Goal: Information Seeking & Learning: Learn about a topic

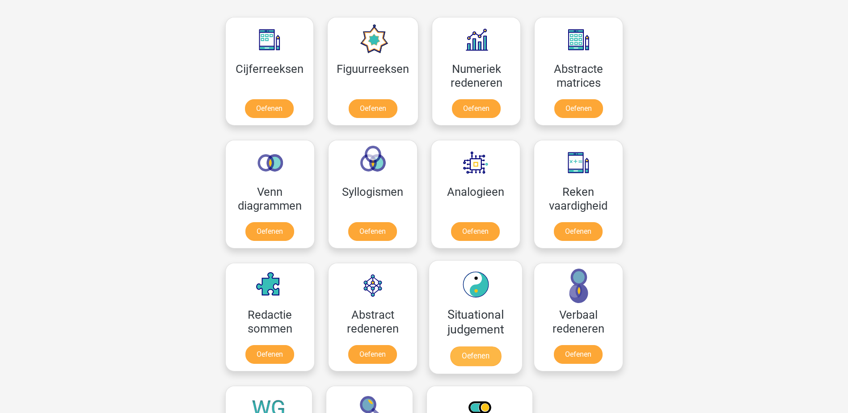
scroll to position [492, 0]
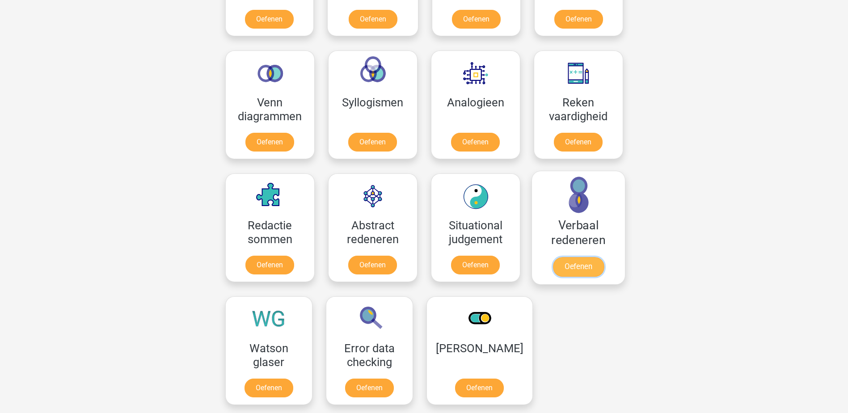
click at [572, 257] on link "Oefenen" at bounding box center [578, 267] width 51 height 20
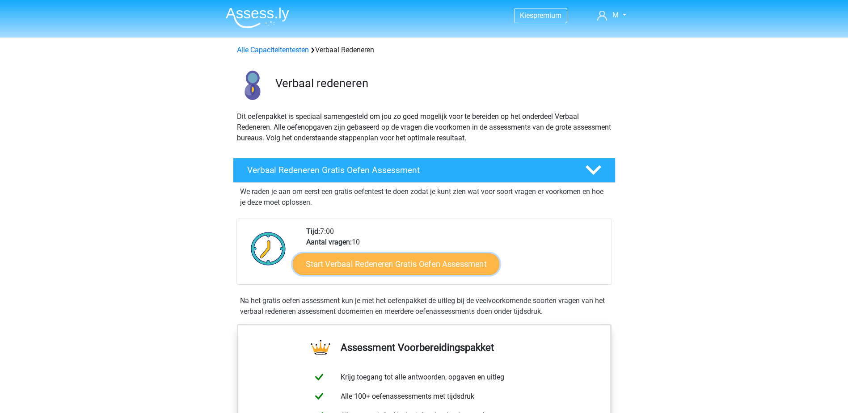
click at [397, 263] on link "Start Verbaal Redeneren Gratis Oefen Assessment" at bounding box center [396, 264] width 207 height 21
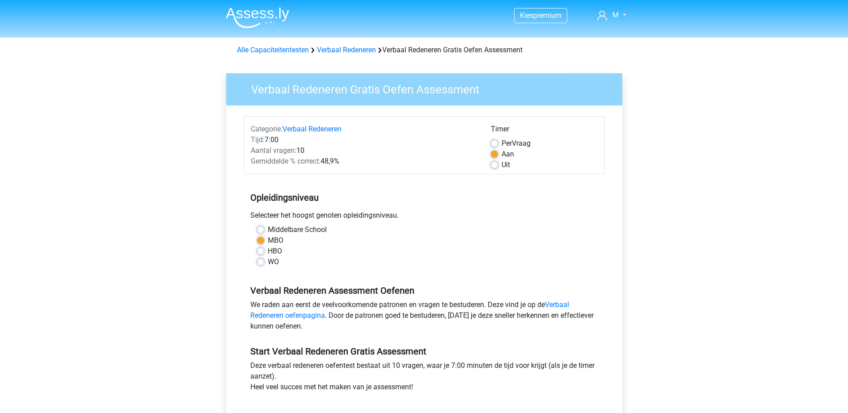
click at [268, 250] on label "HBO" at bounding box center [275, 251] width 14 height 11
click at [262, 250] on input "HBO" at bounding box center [260, 250] width 7 height 9
radio input "true"
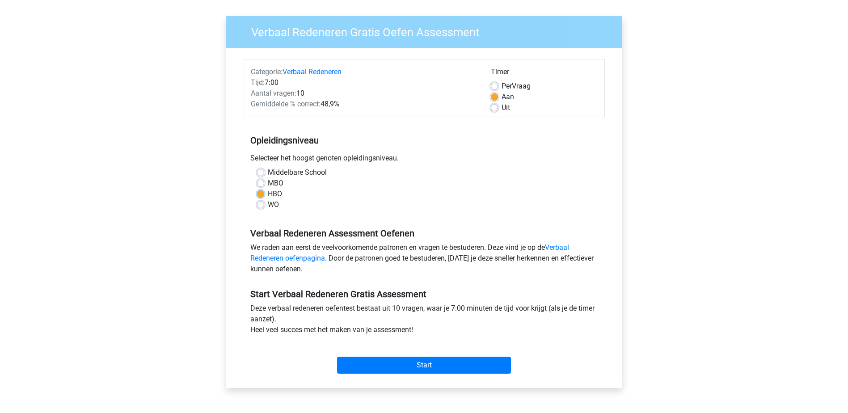
scroll to position [89, 0]
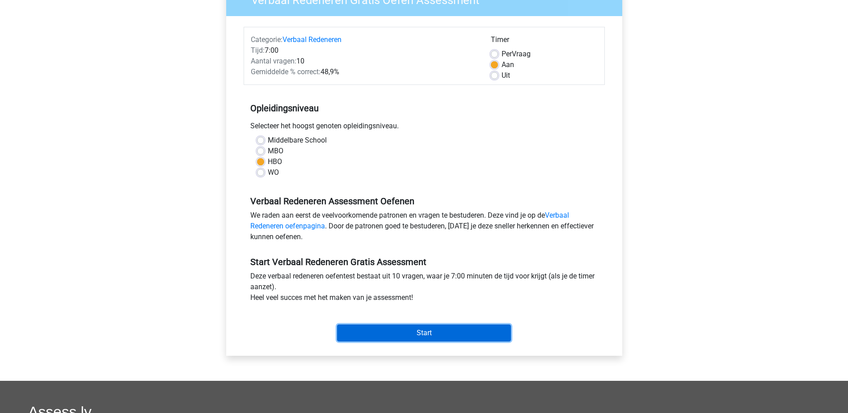
click at [413, 328] on input "Start" at bounding box center [424, 333] width 174 height 17
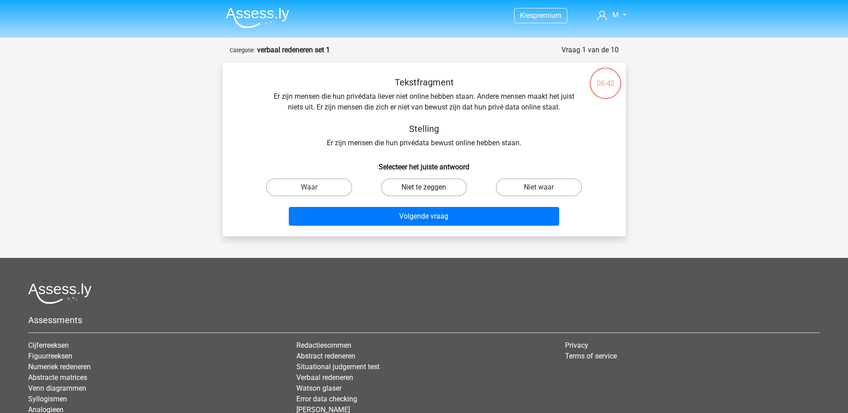
click at [416, 185] on label "Niet te zeggen" at bounding box center [424, 187] width 86 height 18
click at [424, 187] on input "Niet te zeggen" at bounding box center [427, 190] width 6 height 6
radio input "true"
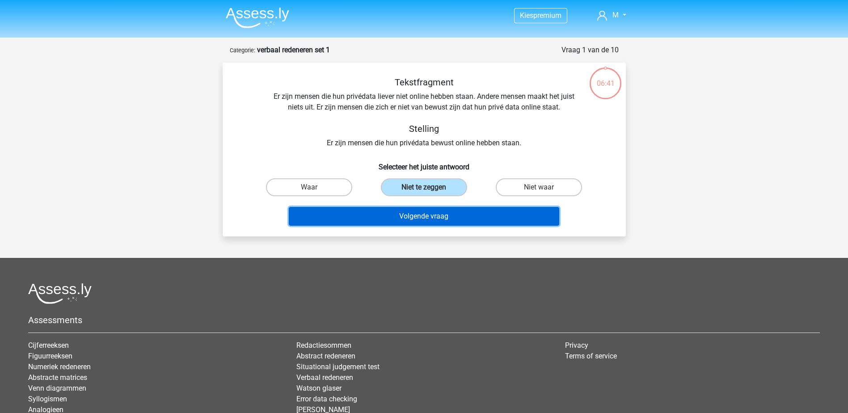
click at [439, 216] on button "Volgende vraag" at bounding box center [424, 216] width 271 height 19
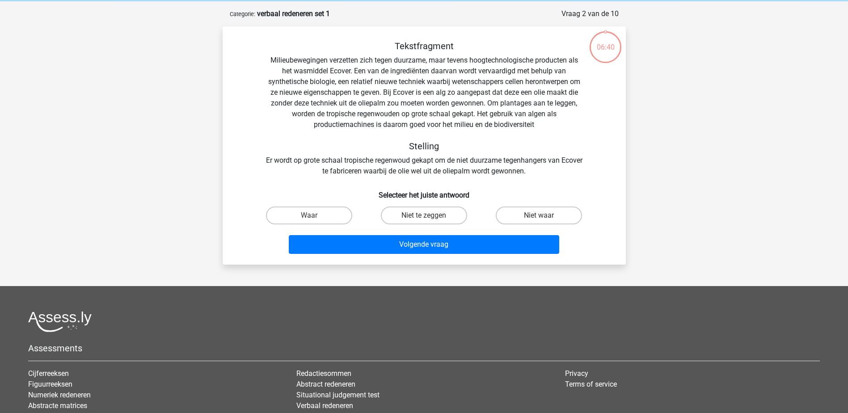
scroll to position [45, 0]
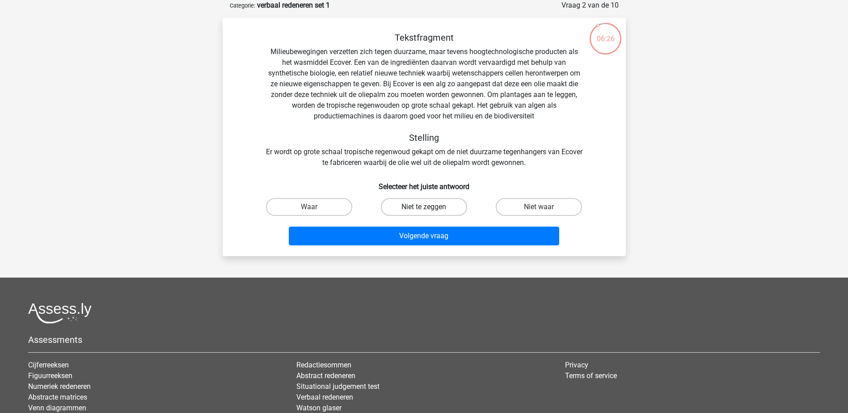
click at [441, 205] on label "Niet te zeggen" at bounding box center [424, 207] width 86 height 18
click at [430, 207] on input "Niet te zeggen" at bounding box center [427, 210] width 6 height 6
radio input "true"
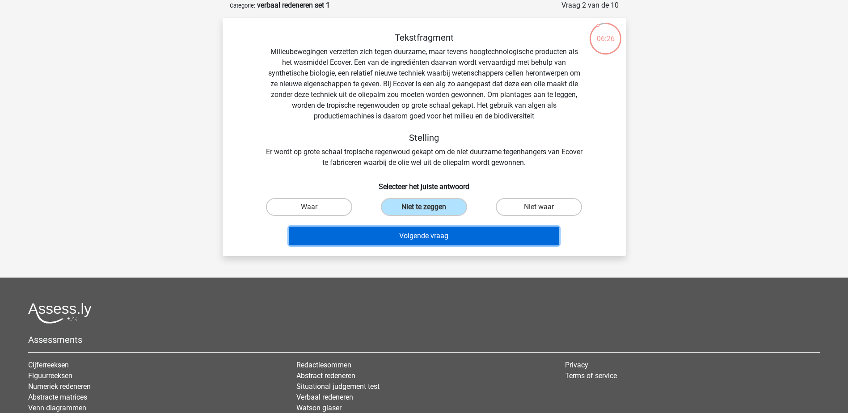
click at [460, 235] on button "Volgende vraag" at bounding box center [424, 236] width 271 height 19
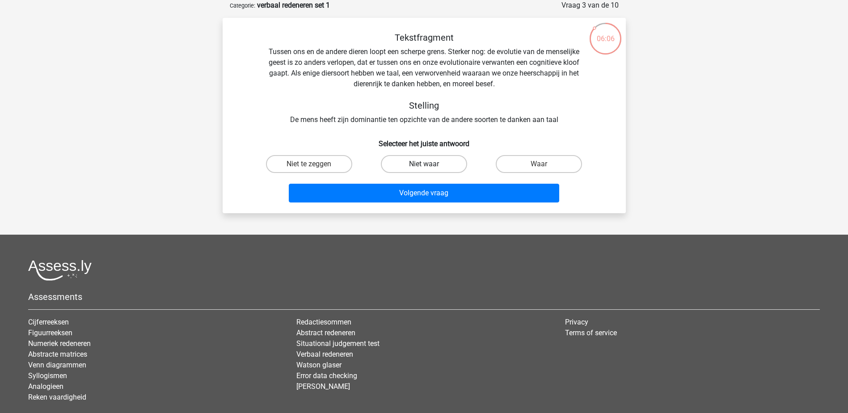
click at [422, 163] on label "Niet waar" at bounding box center [424, 164] width 86 height 18
click at [424, 164] on input "Niet waar" at bounding box center [427, 167] width 6 height 6
radio input "true"
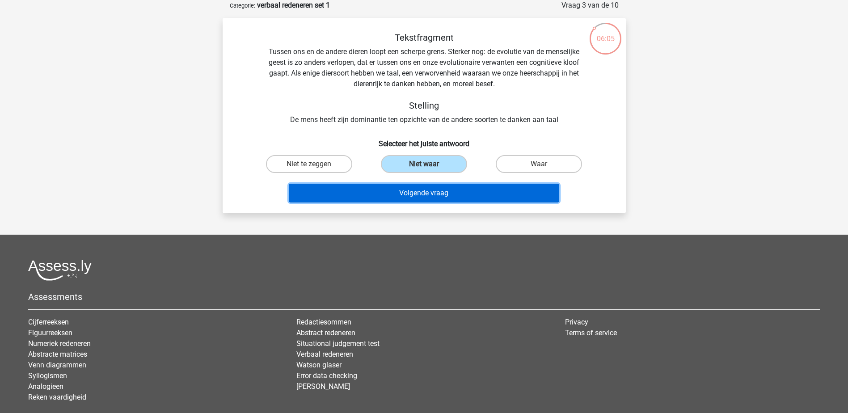
click at [431, 191] on button "Volgende vraag" at bounding box center [424, 193] width 271 height 19
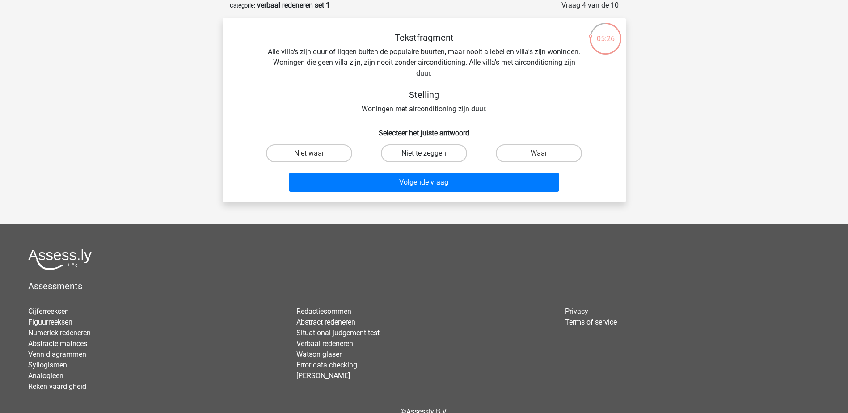
click at [425, 148] on label "Niet te zeggen" at bounding box center [424, 153] width 86 height 18
click at [425, 153] on input "Niet te zeggen" at bounding box center [427, 156] width 6 height 6
radio input "true"
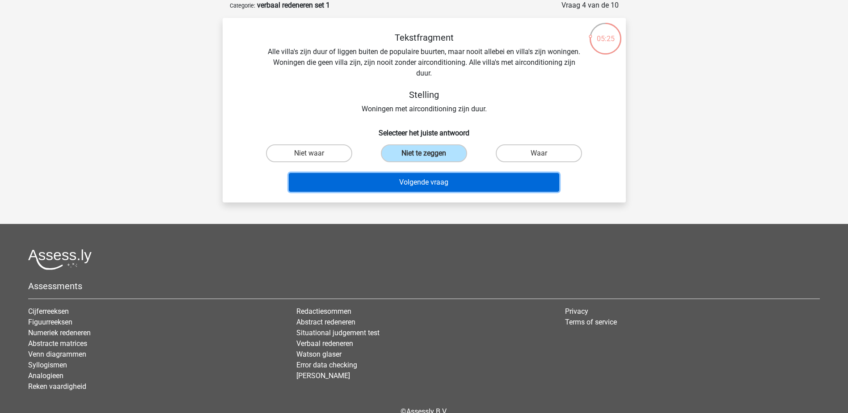
click at [466, 182] on button "Volgende vraag" at bounding box center [424, 182] width 271 height 19
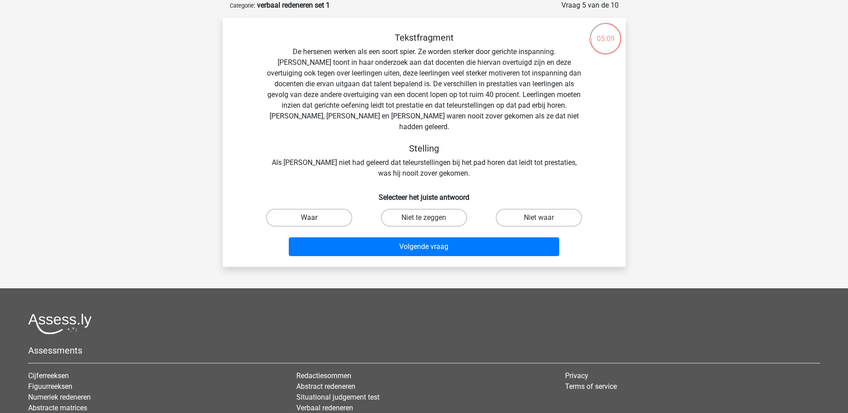
click at [314, 209] on label "Waar" at bounding box center [309, 218] width 86 height 18
click at [314, 218] on input "Waar" at bounding box center [312, 221] width 6 height 6
radio input "true"
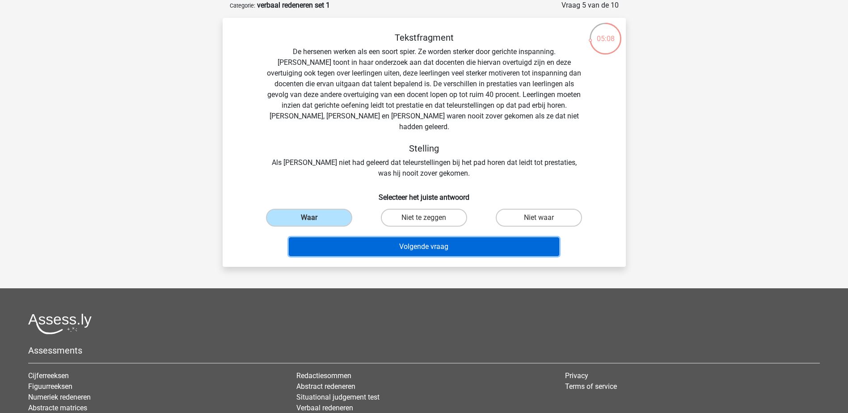
click at [434, 237] on button "Volgende vraag" at bounding box center [424, 246] width 271 height 19
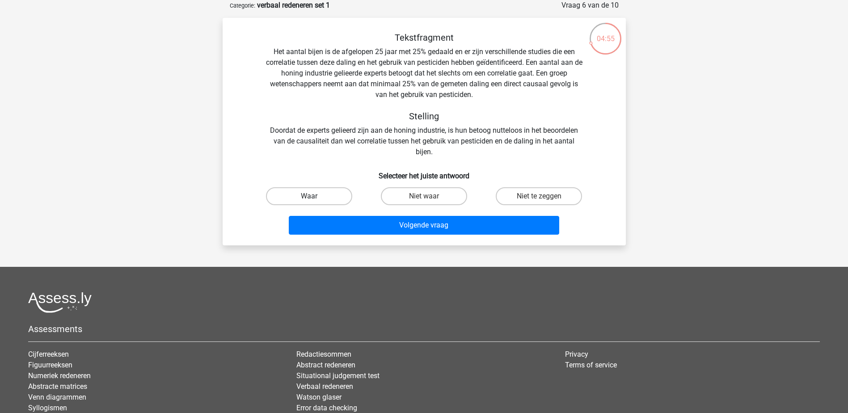
click at [317, 191] on label "Waar" at bounding box center [309, 196] width 86 height 18
click at [315, 196] on input "Waar" at bounding box center [312, 199] width 6 height 6
radio input "true"
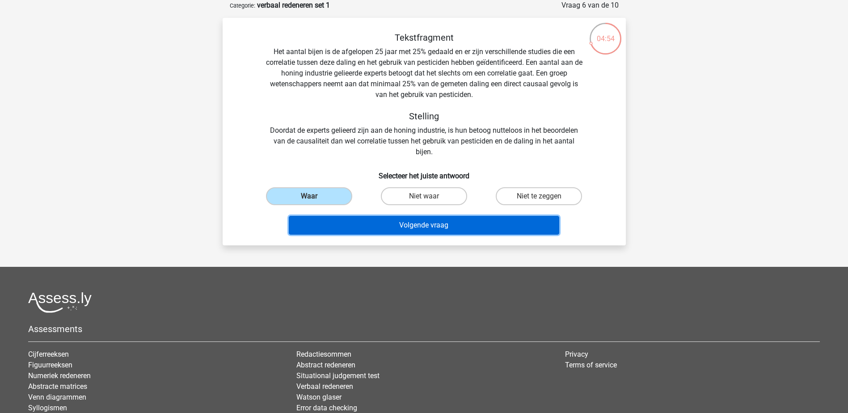
click at [440, 223] on button "Volgende vraag" at bounding box center [424, 225] width 271 height 19
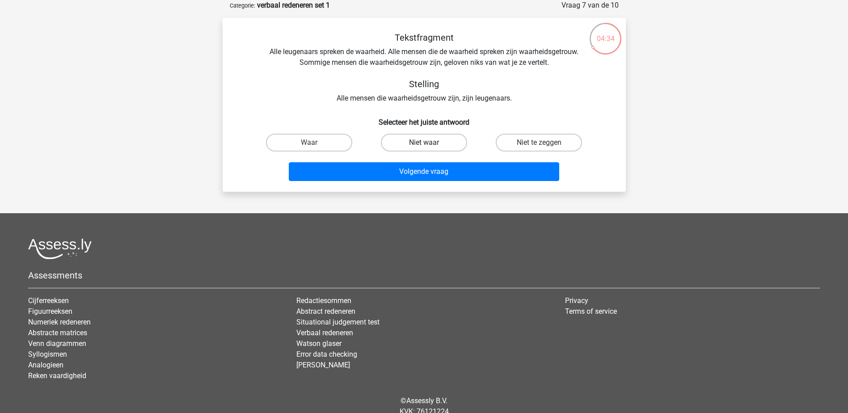
click at [432, 144] on label "Niet waar" at bounding box center [424, 143] width 86 height 18
click at [430, 144] on input "Niet waar" at bounding box center [427, 146] width 6 height 6
radio input "true"
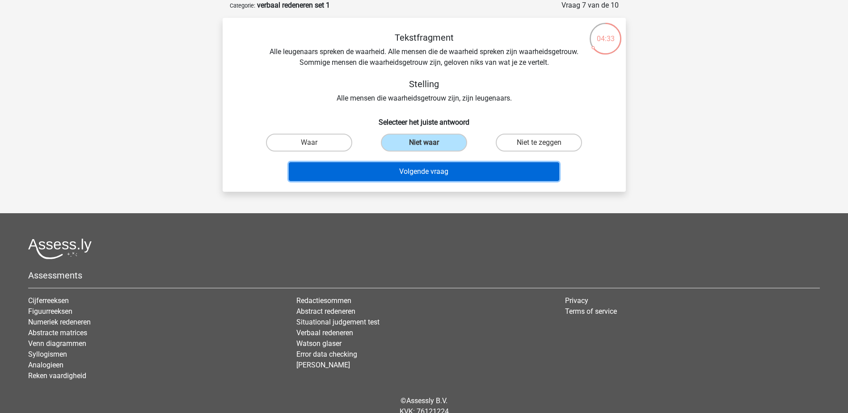
click at [444, 173] on button "Volgende vraag" at bounding box center [424, 171] width 271 height 19
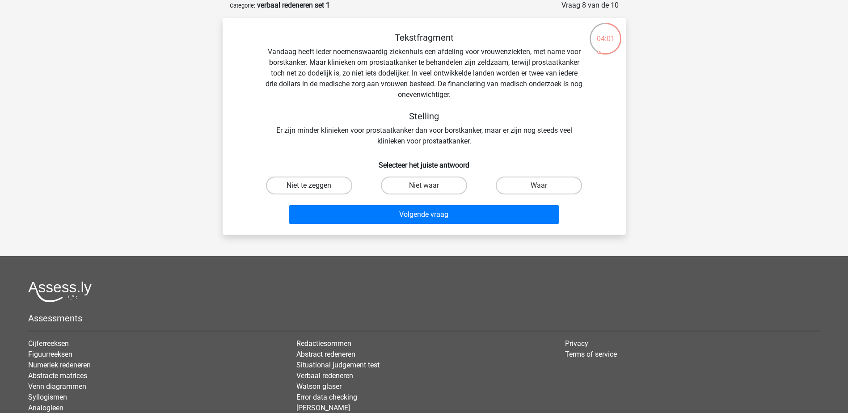
click at [333, 184] on label "Niet te zeggen" at bounding box center [309, 186] width 86 height 18
click at [315, 186] on input "Niet te zeggen" at bounding box center [312, 189] width 6 height 6
radio input "true"
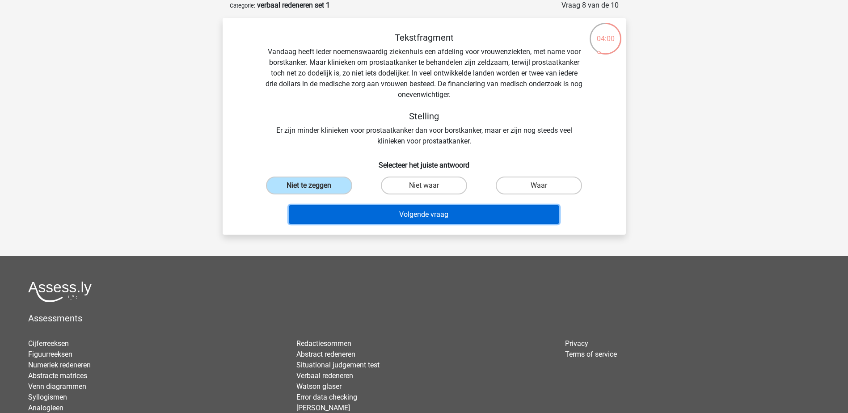
click at [436, 216] on button "Volgende vraag" at bounding box center [424, 214] width 271 height 19
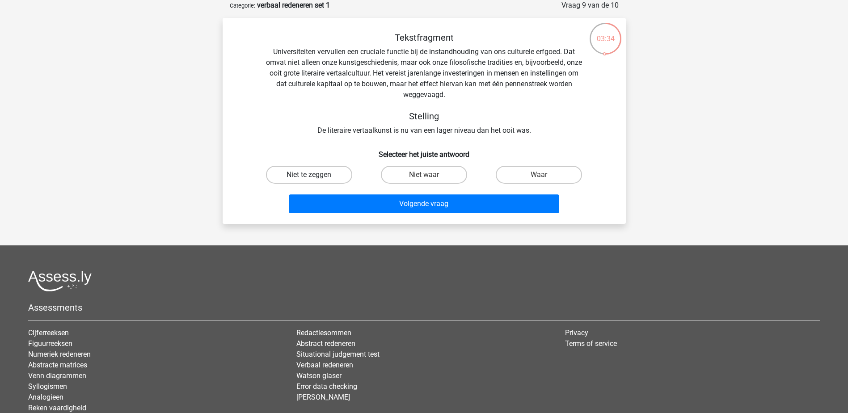
click at [308, 175] on label "Niet te zeggen" at bounding box center [309, 175] width 86 height 18
click at [309, 175] on input "Niet te zeggen" at bounding box center [312, 178] width 6 height 6
radio input "true"
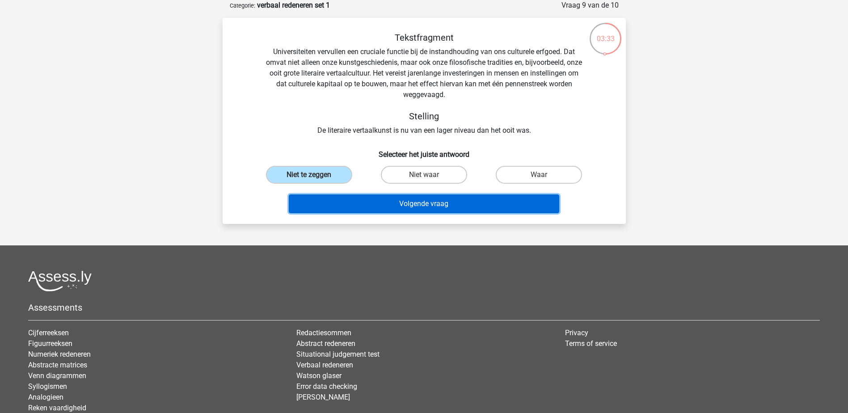
click at [416, 202] on button "Volgende vraag" at bounding box center [424, 203] width 271 height 19
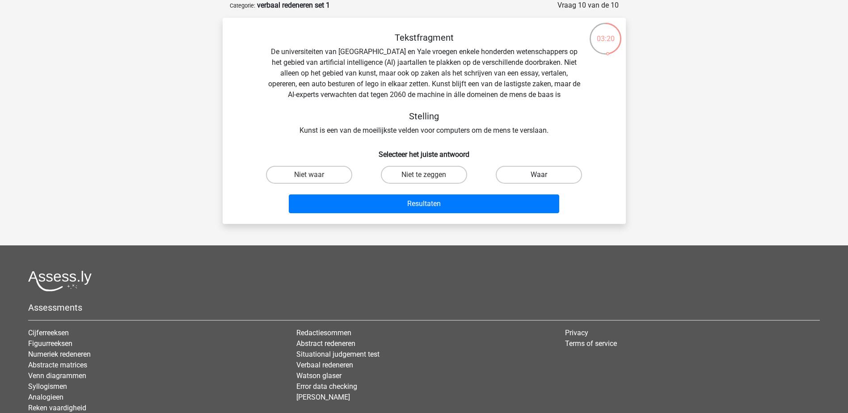
click at [528, 173] on label "Waar" at bounding box center [539, 175] width 86 height 18
click at [539, 175] on input "Waar" at bounding box center [542, 178] width 6 height 6
radio input "true"
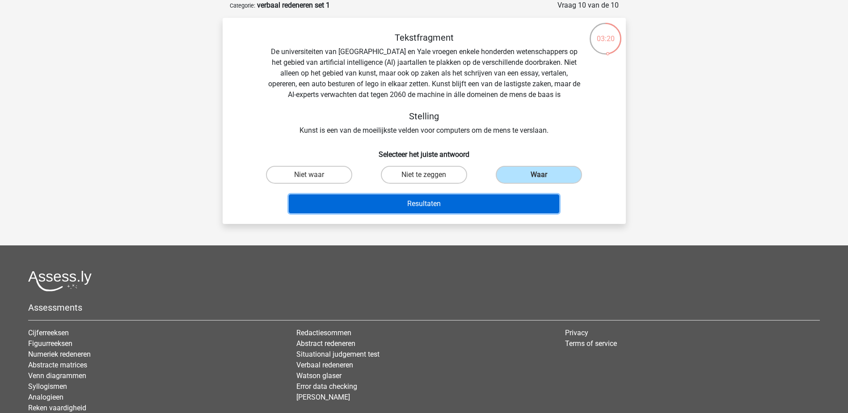
click at [449, 203] on button "Resultaten" at bounding box center [424, 203] width 271 height 19
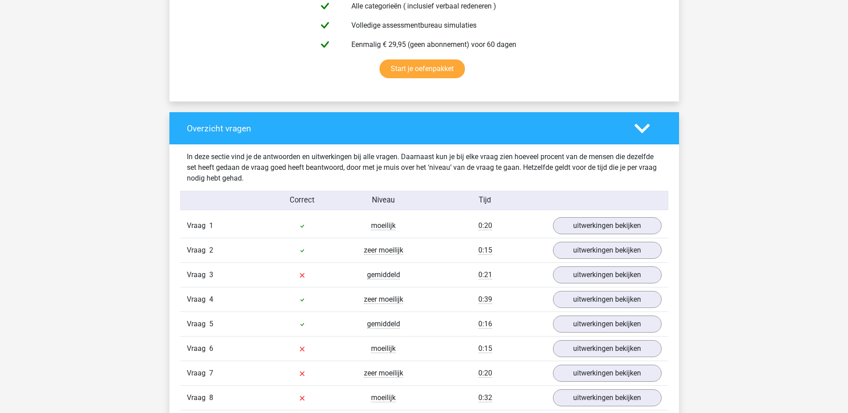
scroll to position [581, 0]
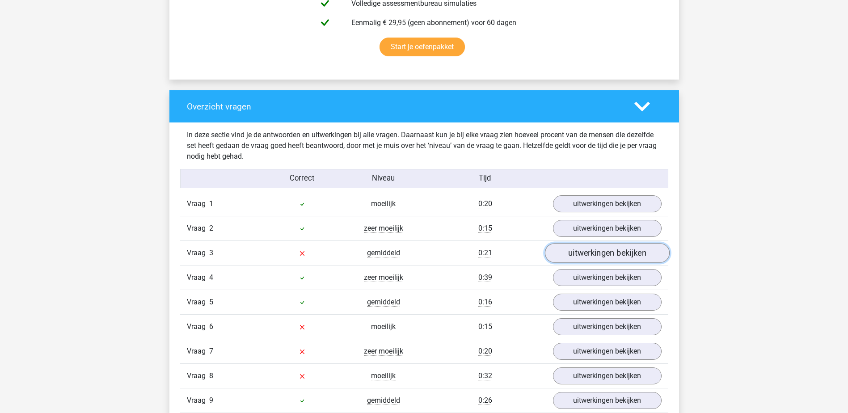
click at [571, 257] on link "uitwerkingen bekijken" at bounding box center [607, 254] width 125 height 20
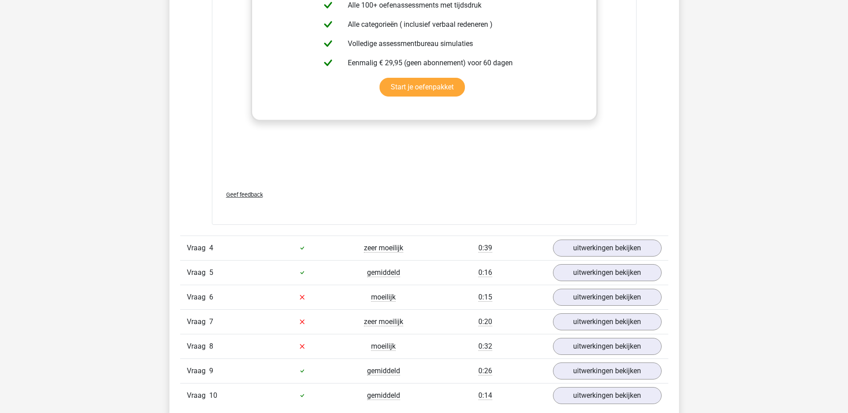
scroll to position [1163, 0]
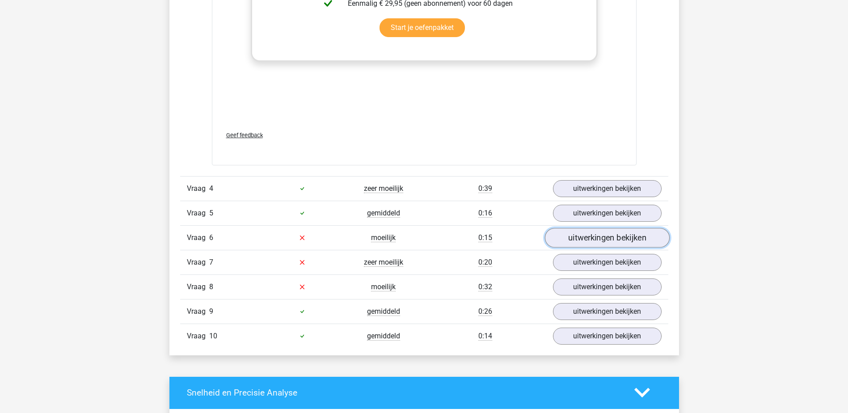
click at [596, 241] on link "uitwerkingen bekijken" at bounding box center [607, 238] width 125 height 20
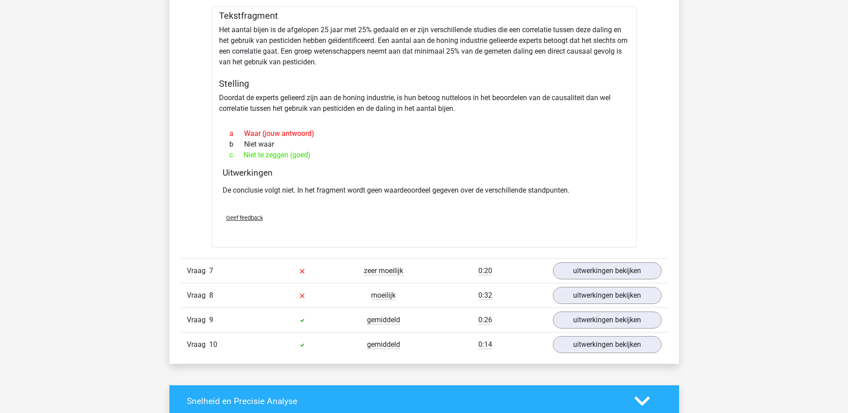
scroll to position [1431, 0]
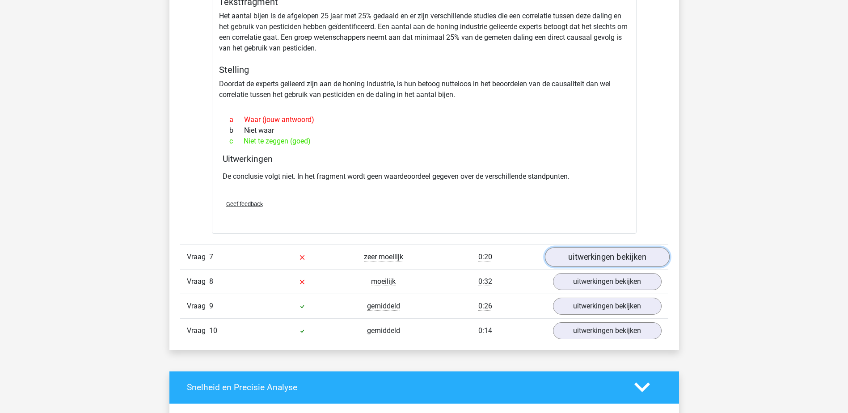
click at [593, 256] on link "uitwerkingen bekijken" at bounding box center [607, 257] width 125 height 20
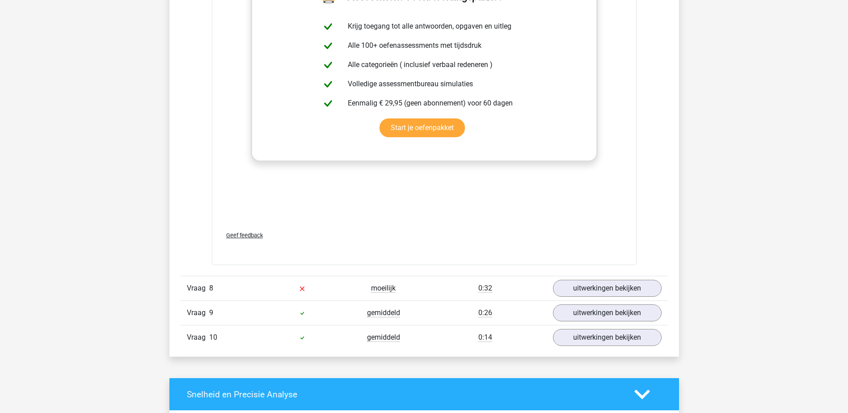
scroll to position [2101, 0]
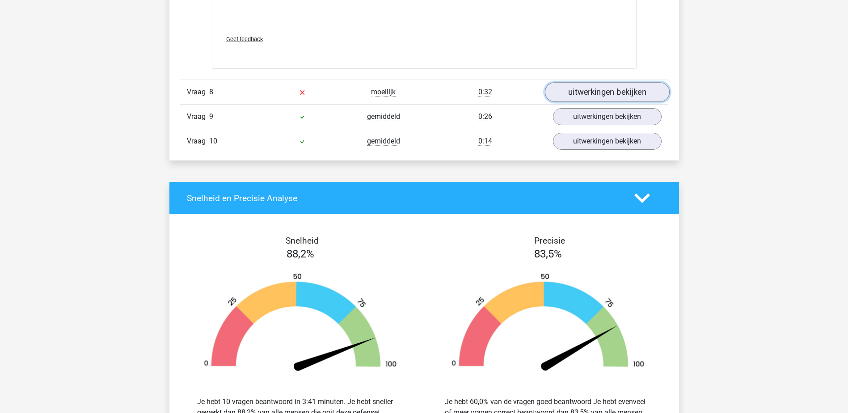
click at [594, 89] on link "uitwerkingen bekijken" at bounding box center [607, 92] width 125 height 20
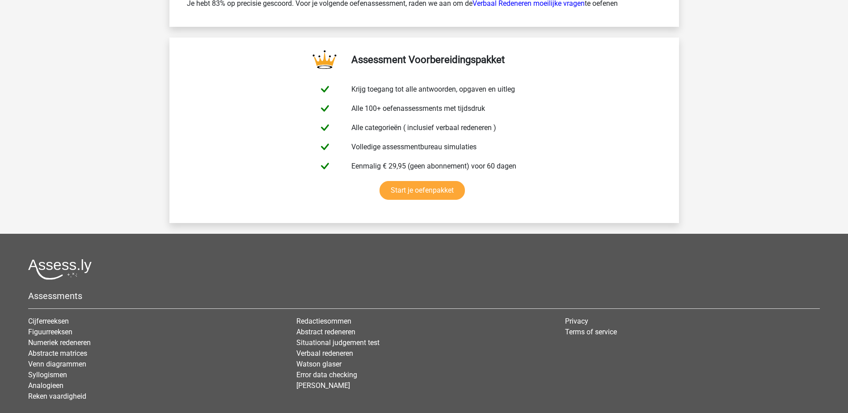
scroll to position [3040, 0]
